Goal: Transaction & Acquisition: Book appointment/travel/reservation

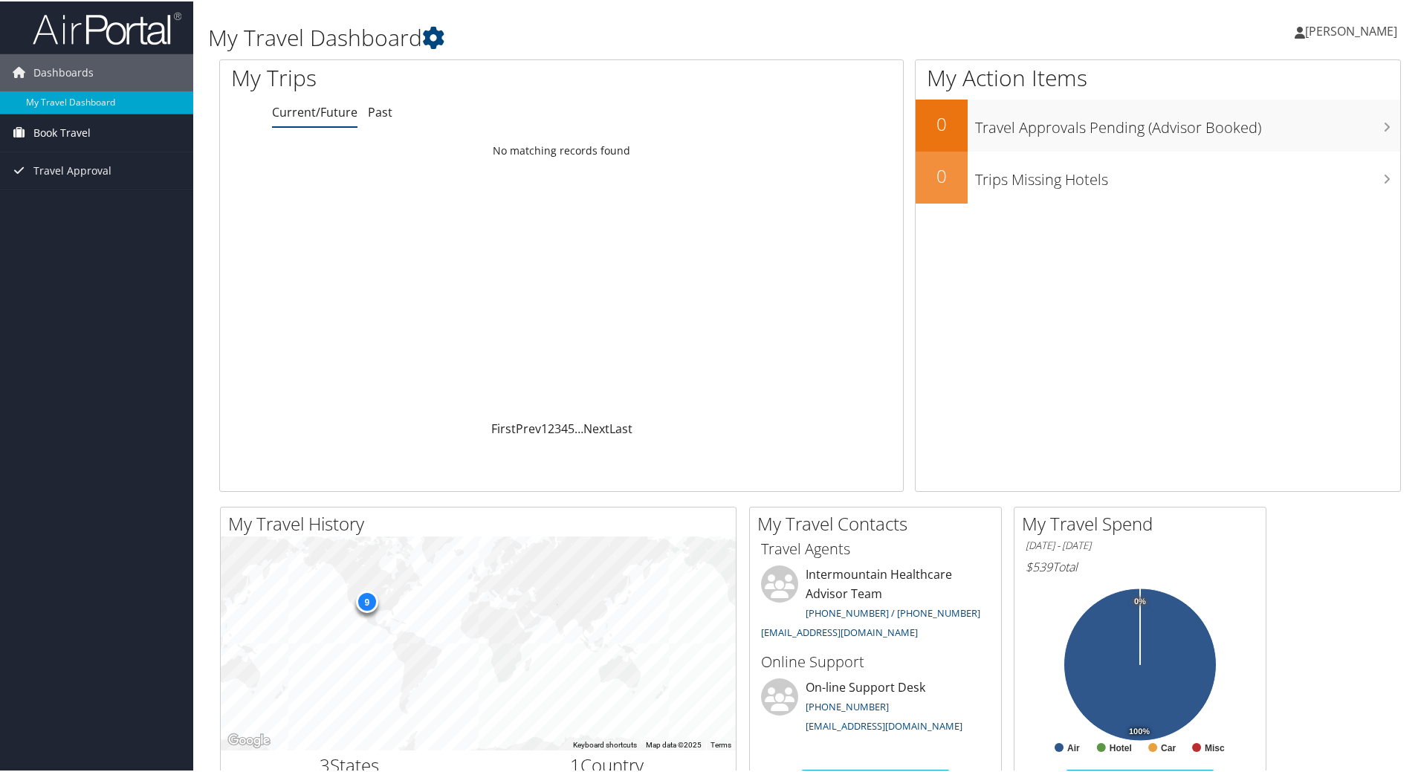
click at [37, 130] on span "Book Travel" at bounding box center [61, 131] width 57 height 37
click at [103, 176] on link "Book/Manage Online Trips" at bounding box center [96, 183] width 193 height 22
